Goal: Task Accomplishment & Management: Use online tool/utility

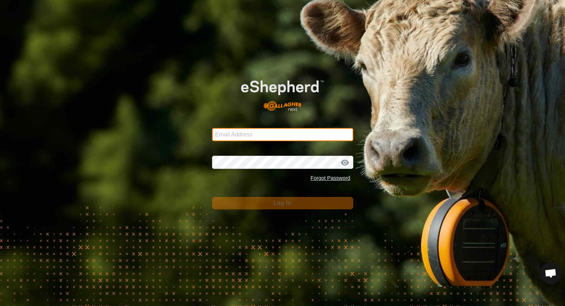
type input "bar20cattle@windstream.net"
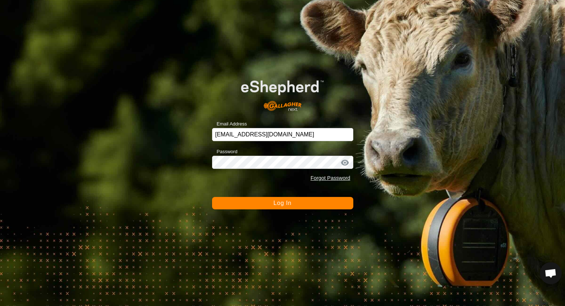
click at [276, 207] on button "Log In" at bounding box center [282, 203] width 141 height 12
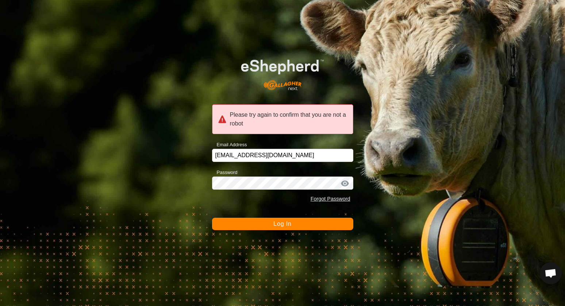
click at [294, 221] on button "Log In" at bounding box center [282, 224] width 141 height 12
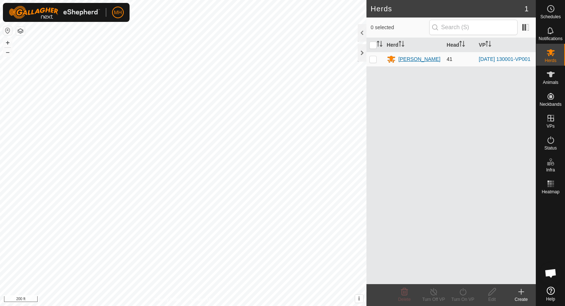
click at [413, 60] on div "[PERSON_NAME]" at bounding box center [420, 59] width 42 height 8
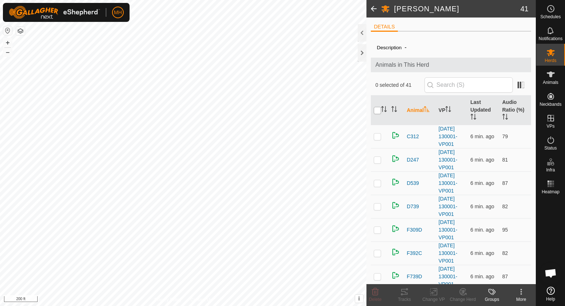
click at [377, 108] on input "checkbox" at bounding box center [377, 110] width 7 height 7
checkbox input "true"
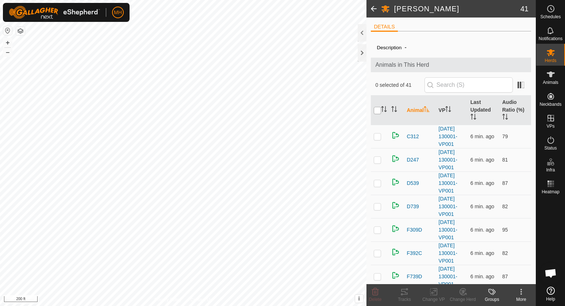
checkbox input "true"
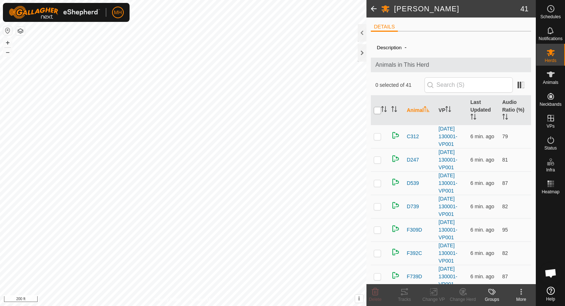
checkbox input "true"
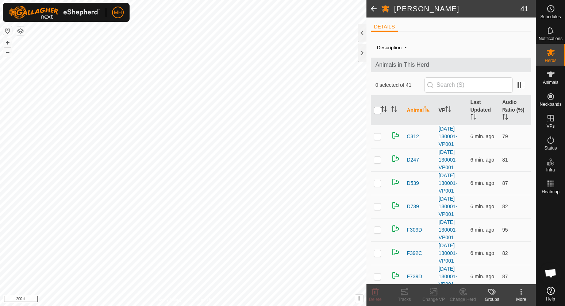
checkbox input "true"
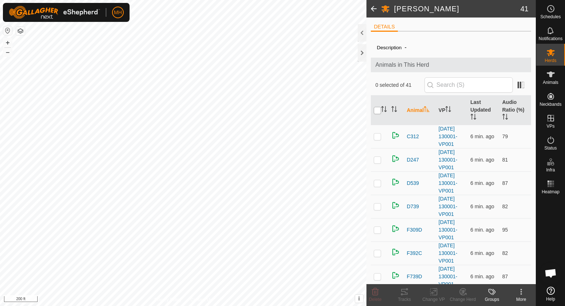
checkbox input "true"
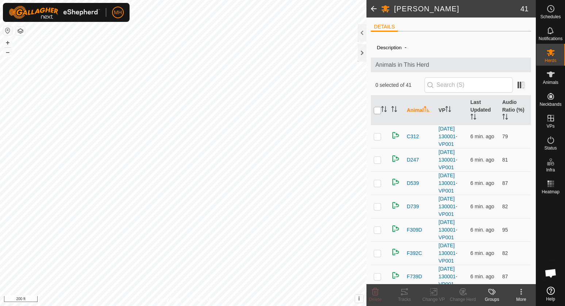
checkbox input "true"
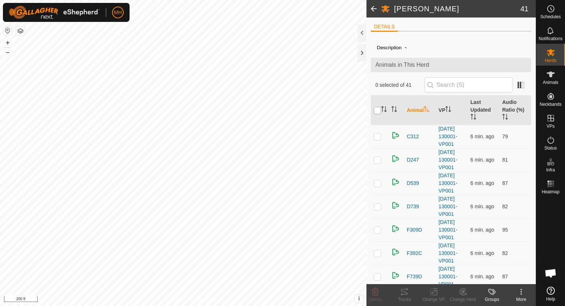
checkbox input "true"
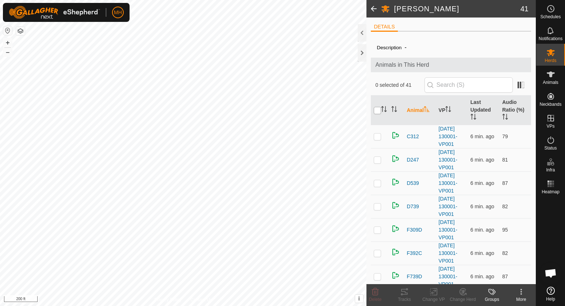
checkbox input "true"
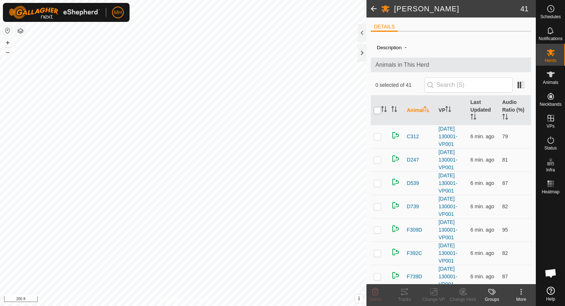
checkbox input "true"
click at [434, 289] on icon at bounding box center [433, 292] width 9 height 9
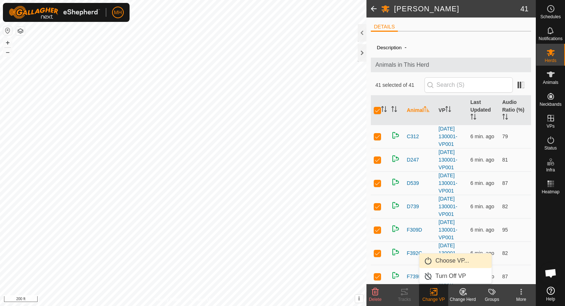
click at [450, 260] on link "Choose VP..." at bounding box center [455, 261] width 72 height 15
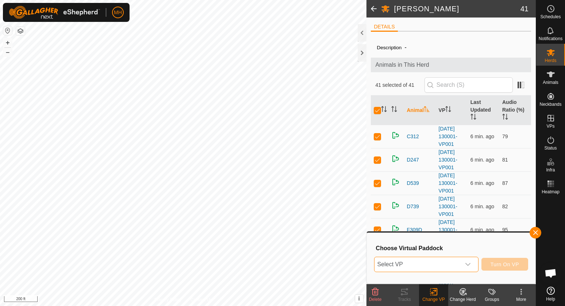
click at [446, 262] on span "Select VP" at bounding box center [417, 264] width 86 height 15
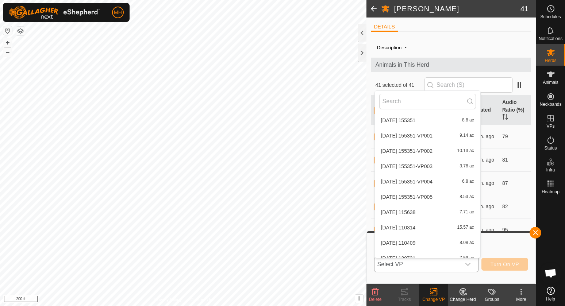
scroll to position [851, 0]
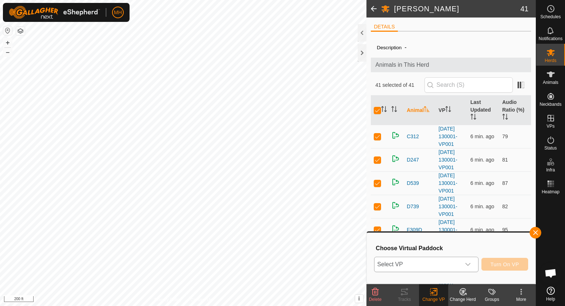
click at [449, 261] on span "Select VP" at bounding box center [417, 264] width 86 height 15
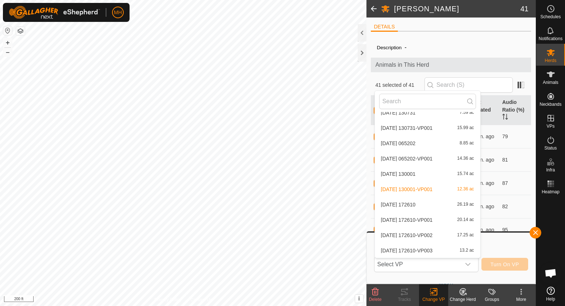
click at [454, 205] on li "2025-09-04 172610 26.19 ac" at bounding box center [427, 204] width 105 height 15
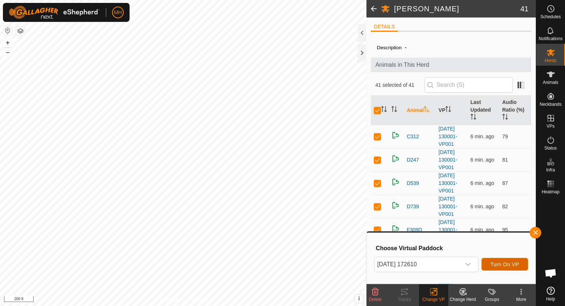
click at [511, 264] on span "Turn On VP" at bounding box center [505, 265] width 28 height 6
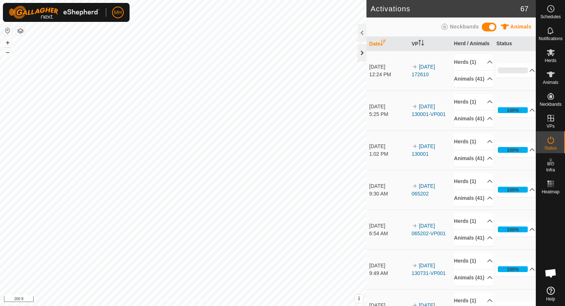
click at [360, 51] on div at bounding box center [362, 53] width 9 height 18
